Goal: Navigation & Orientation: Find specific page/section

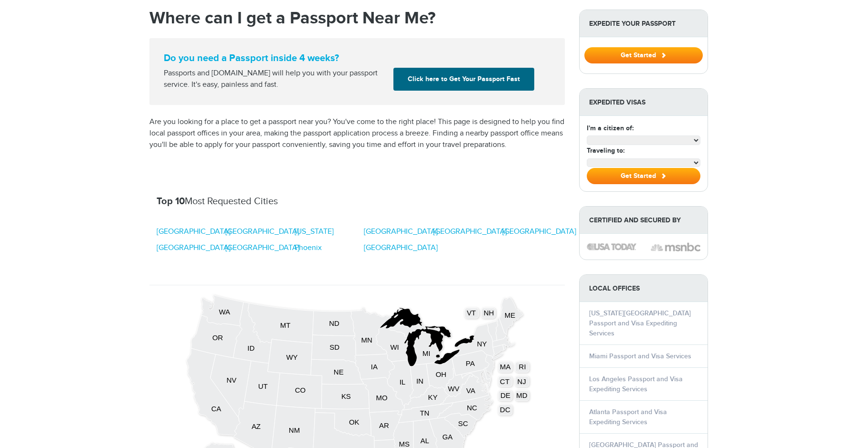
scroll to position [97, 0]
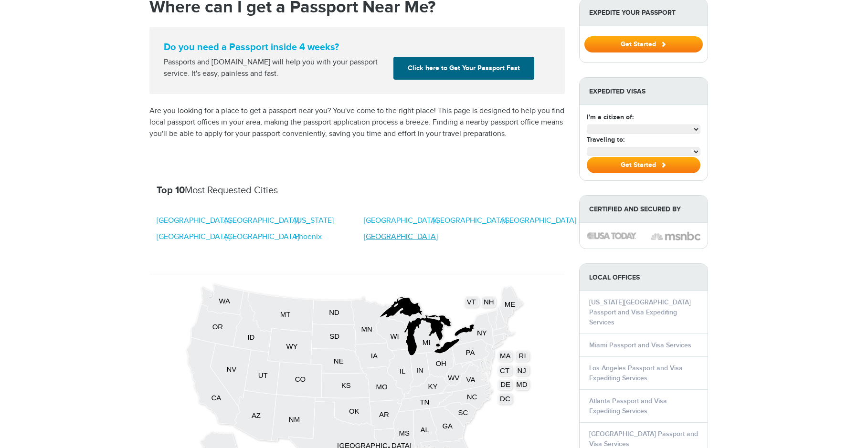
click at [387, 238] on link "[GEOGRAPHIC_DATA]" at bounding box center [401, 237] width 74 height 11
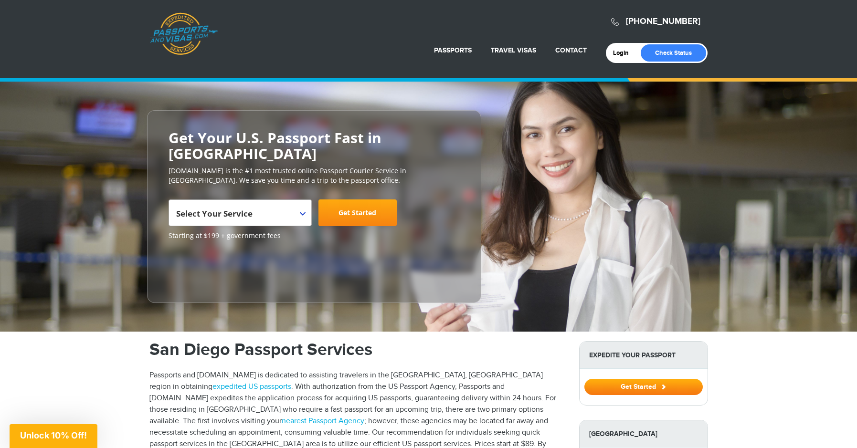
click at [172, 106] on div "**********" at bounding box center [428, 207] width 857 height 250
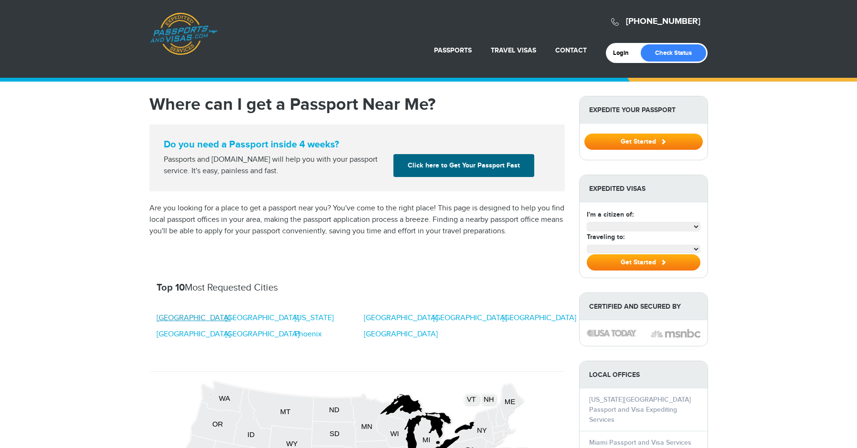
scroll to position [97, 0]
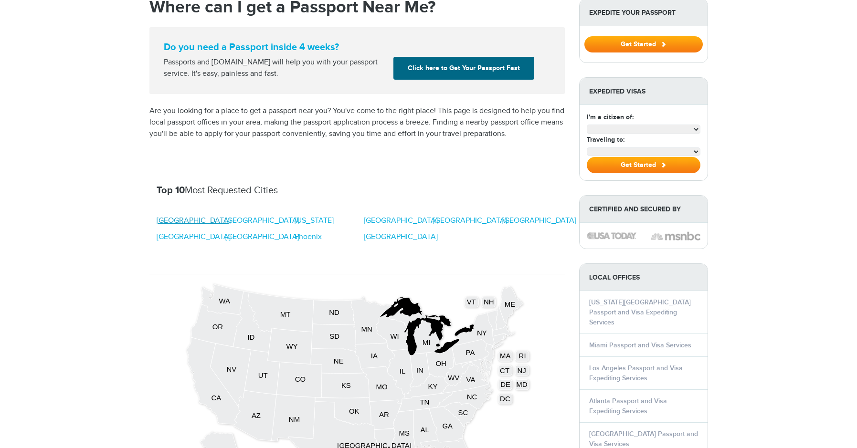
click at [173, 221] on link "[GEOGRAPHIC_DATA]" at bounding box center [194, 220] width 74 height 11
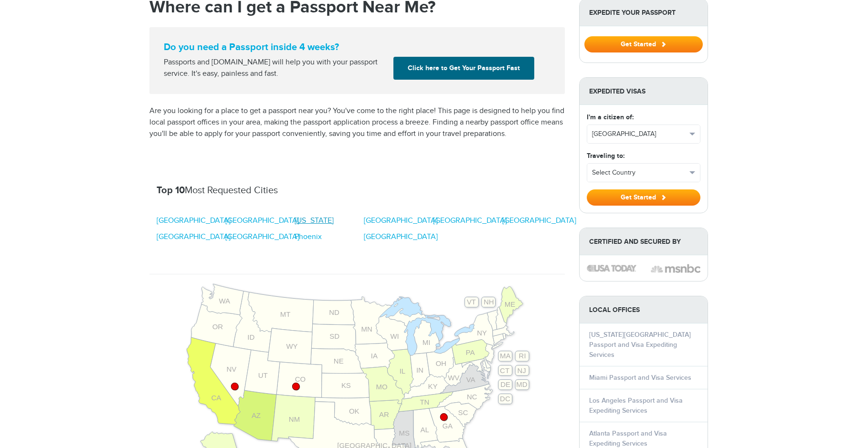
click at [309, 221] on link "New York" at bounding box center [314, 220] width 39 height 11
